Goal: Information Seeking & Learning: Learn about a topic

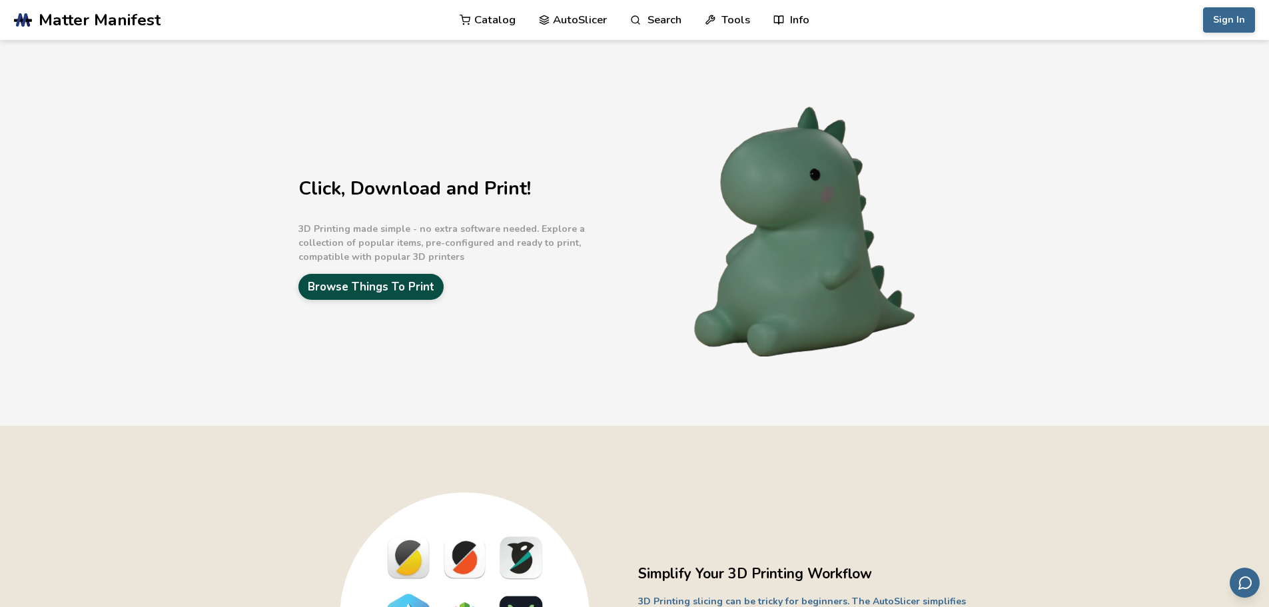
click at [394, 291] on link "Browse Things To Print" at bounding box center [370, 287] width 145 height 26
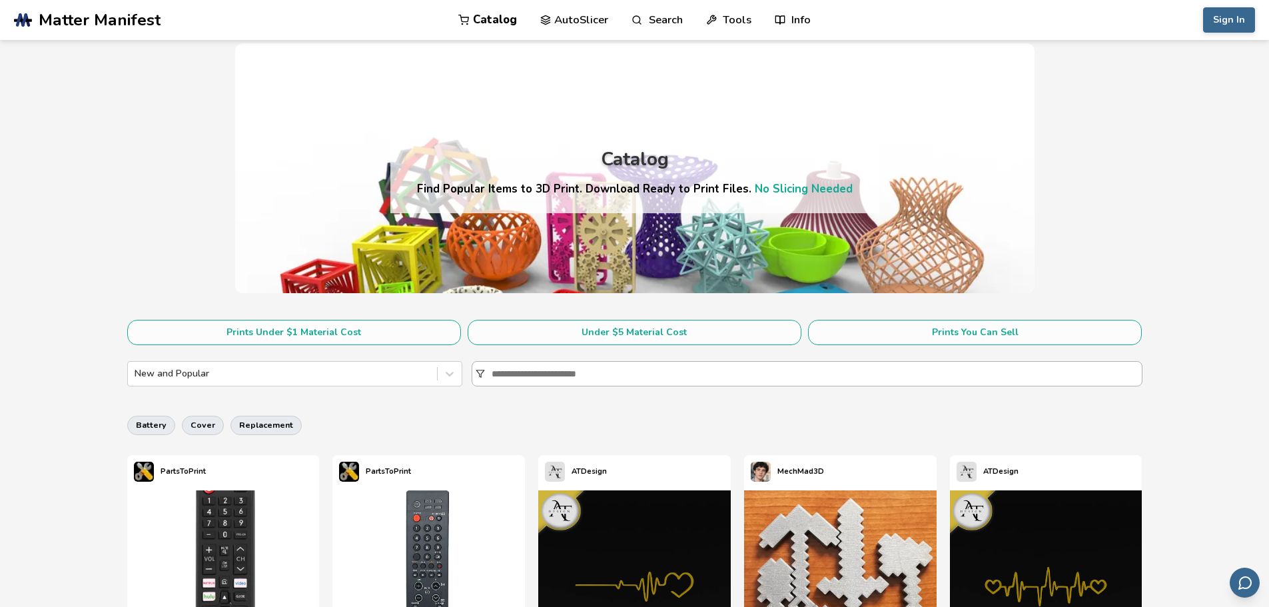
click at [533, 374] on input at bounding box center [817, 374] width 650 height 24
type input "*"
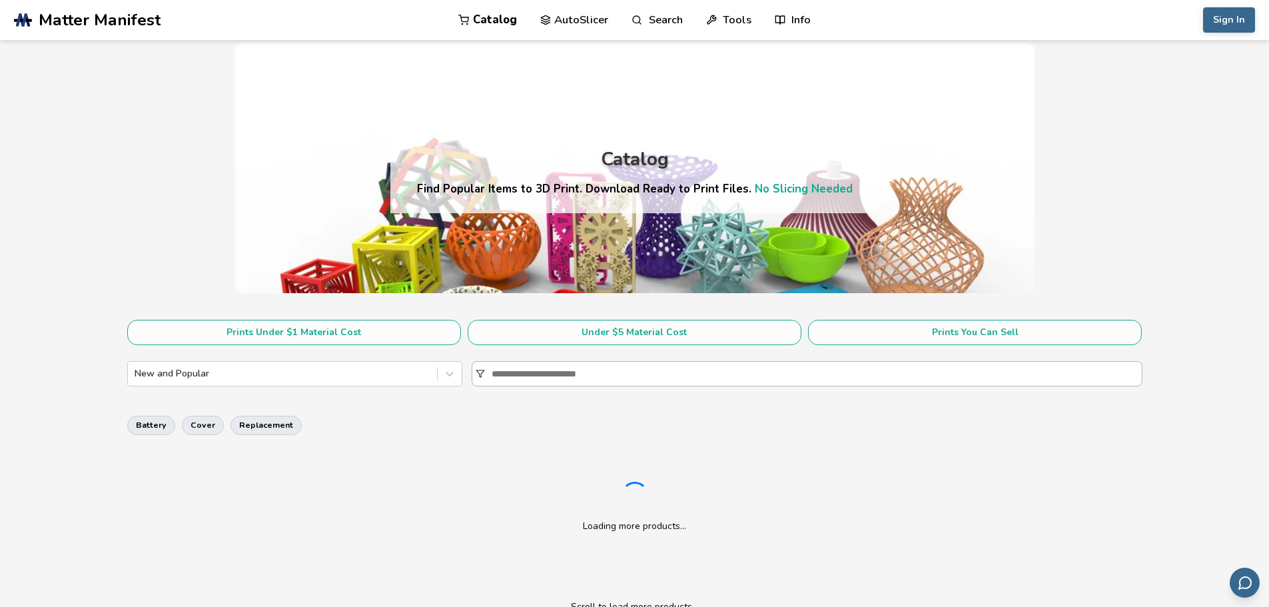
type input "*"
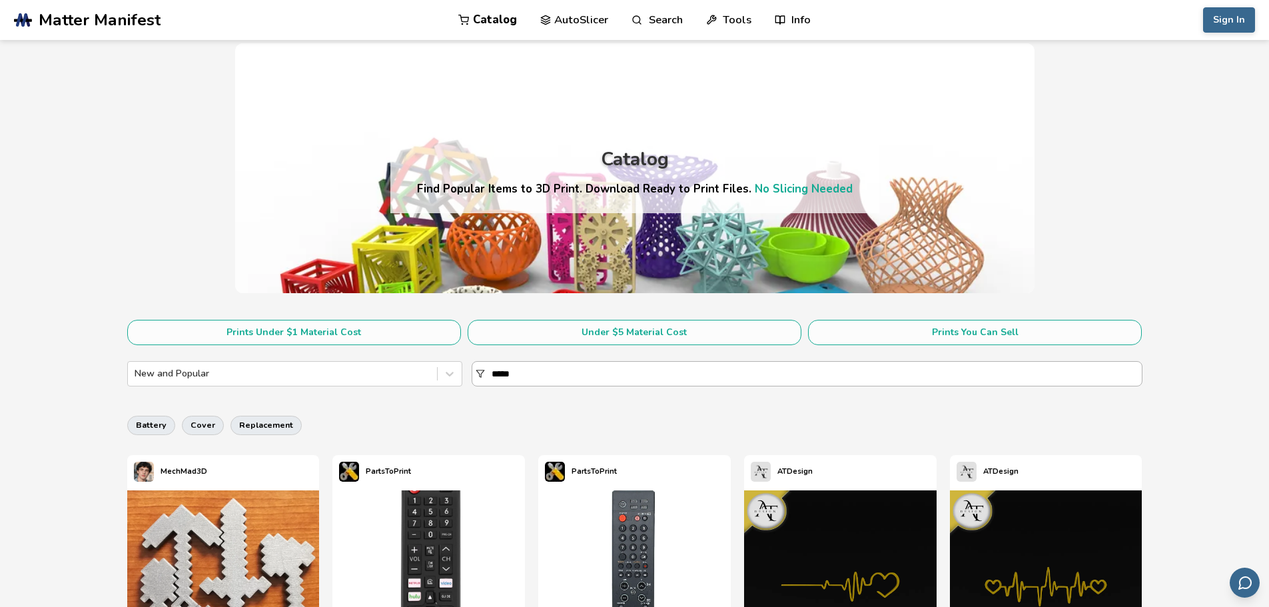
type input "*****"
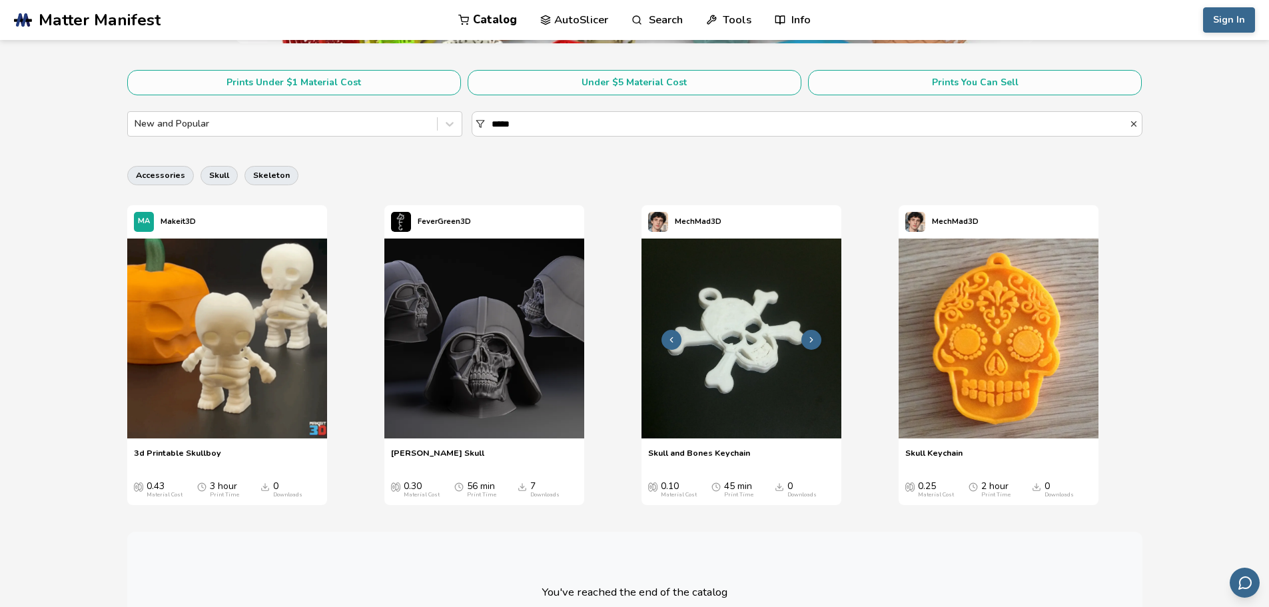
scroll to position [240, 0]
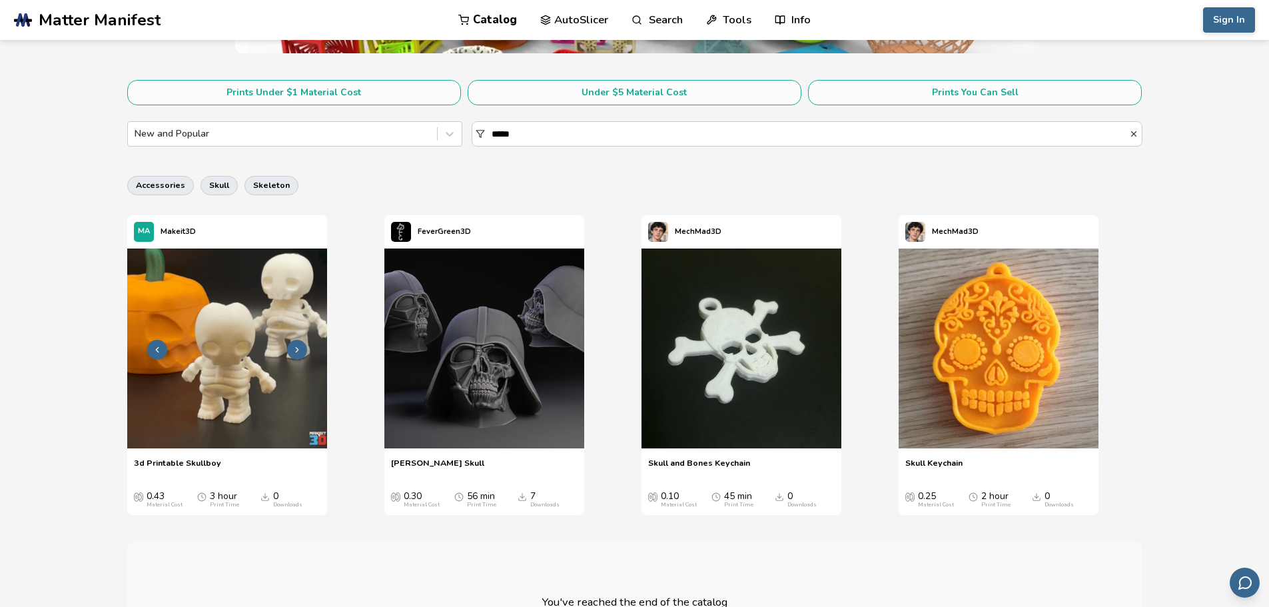
click at [250, 360] on img at bounding box center [227, 349] width 200 height 200
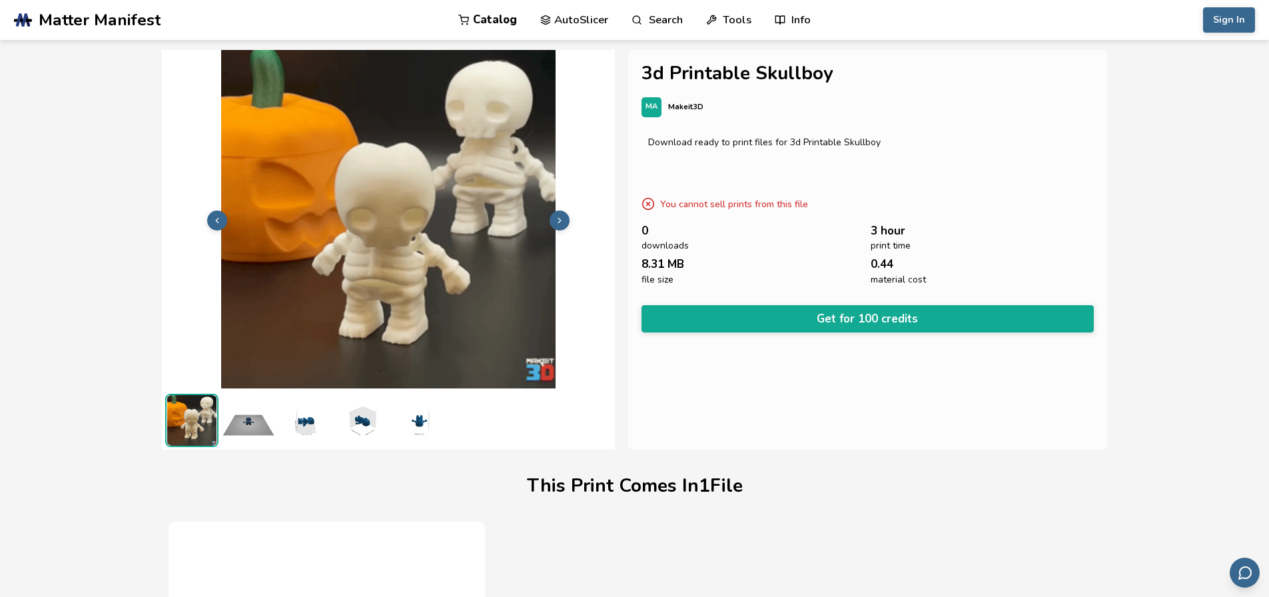
click at [558, 217] on icon at bounding box center [559, 220] width 9 height 9
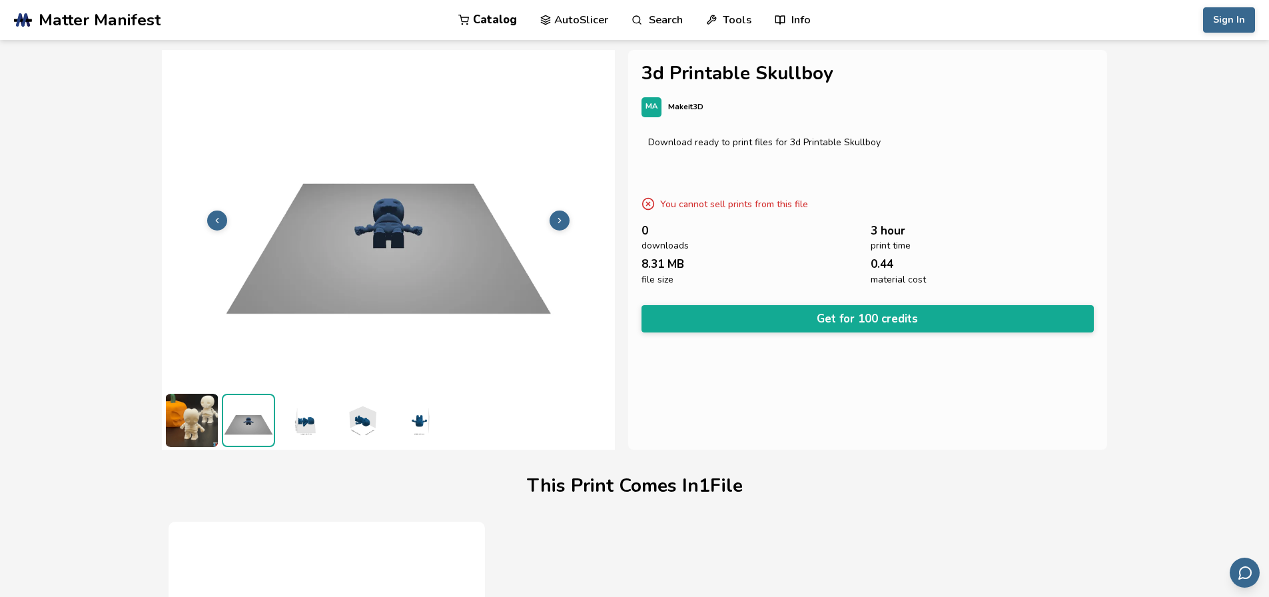
click at [558, 217] on icon at bounding box center [559, 220] width 9 height 9
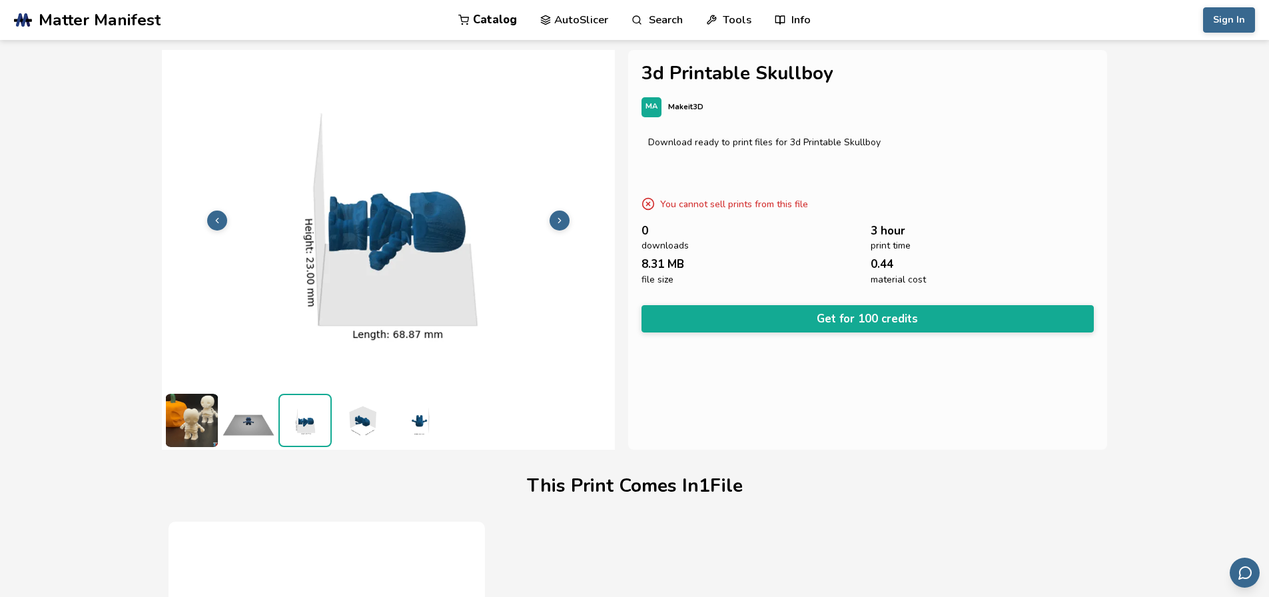
click at [558, 217] on icon at bounding box center [559, 220] width 9 height 9
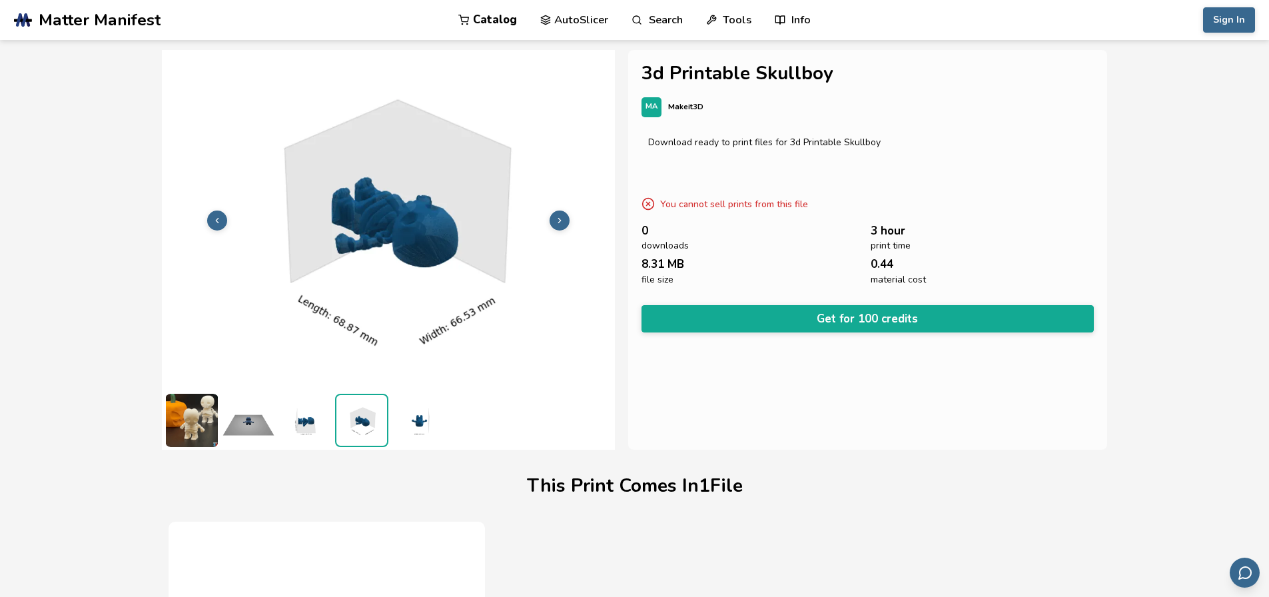
click at [558, 217] on icon at bounding box center [559, 220] width 9 height 9
